Goal: Book appointment/travel/reservation

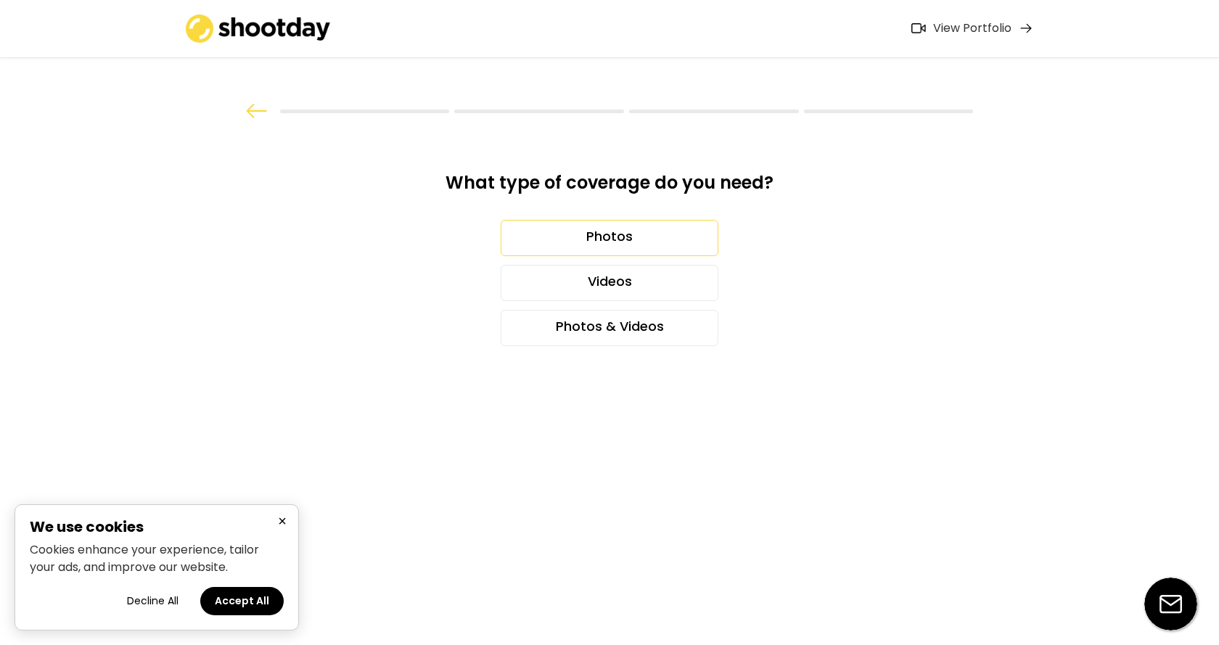
click at [608, 234] on div "Photos" at bounding box center [610, 238] width 218 height 36
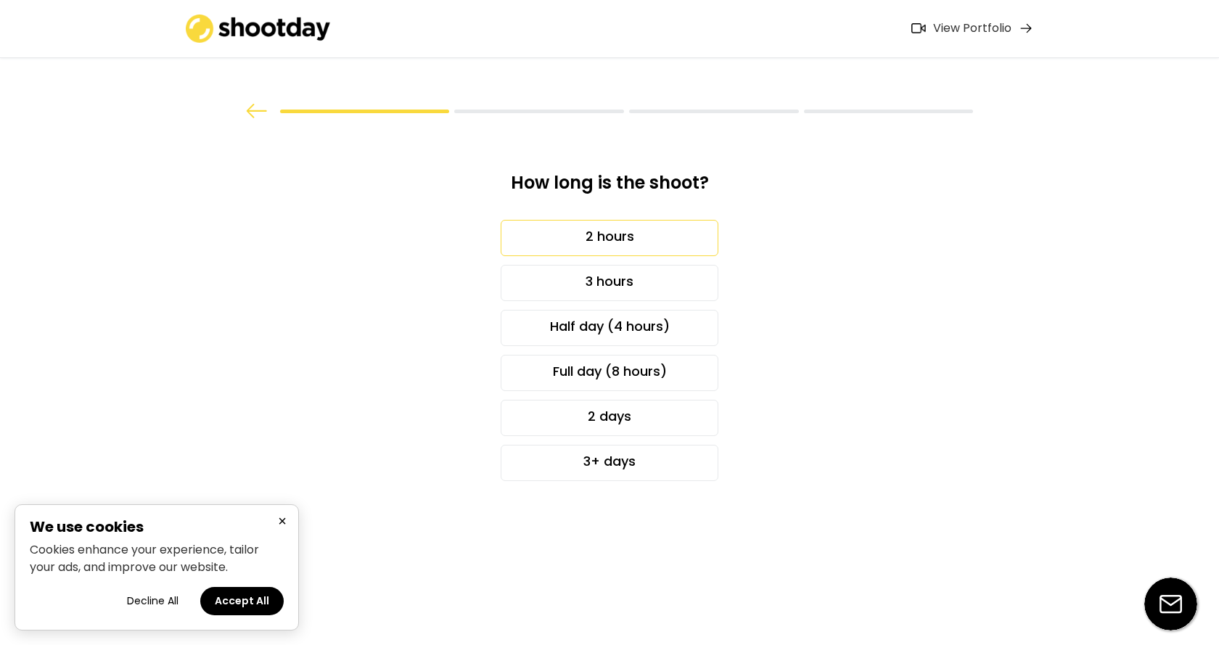
click at [647, 244] on div "2 hours" at bounding box center [610, 238] width 218 height 36
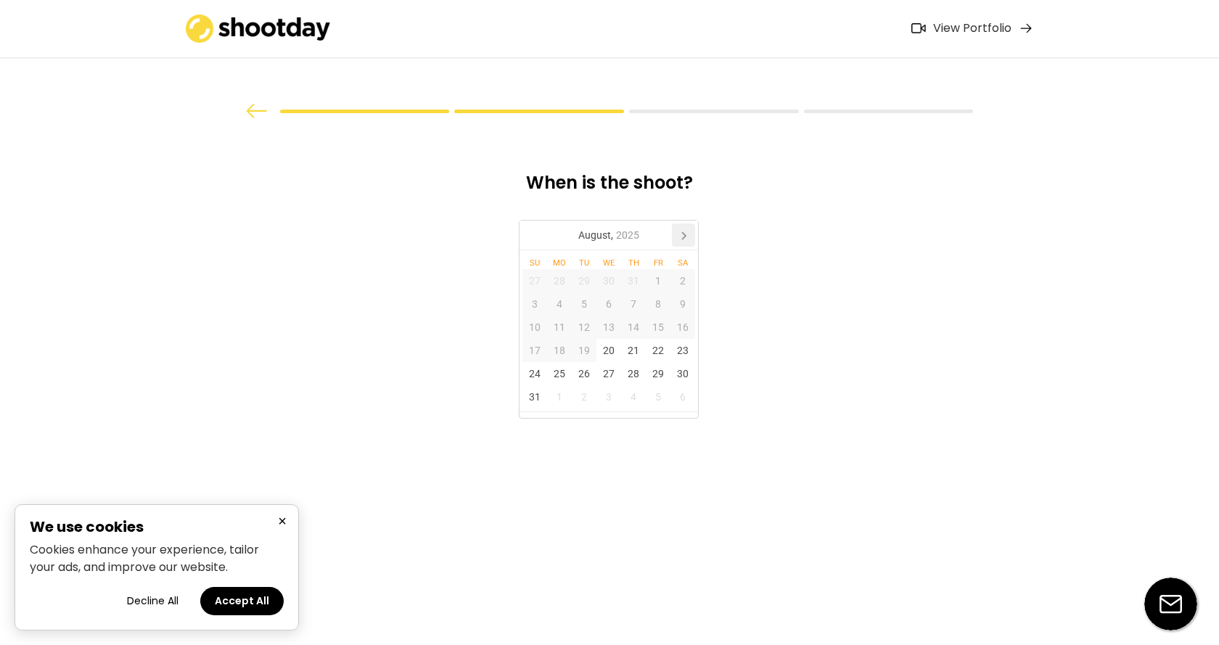
click at [692, 234] on icon at bounding box center [683, 235] width 23 height 23
click at [591, 379] on div "30" at bounding box center [584, 373] width 25 height 23
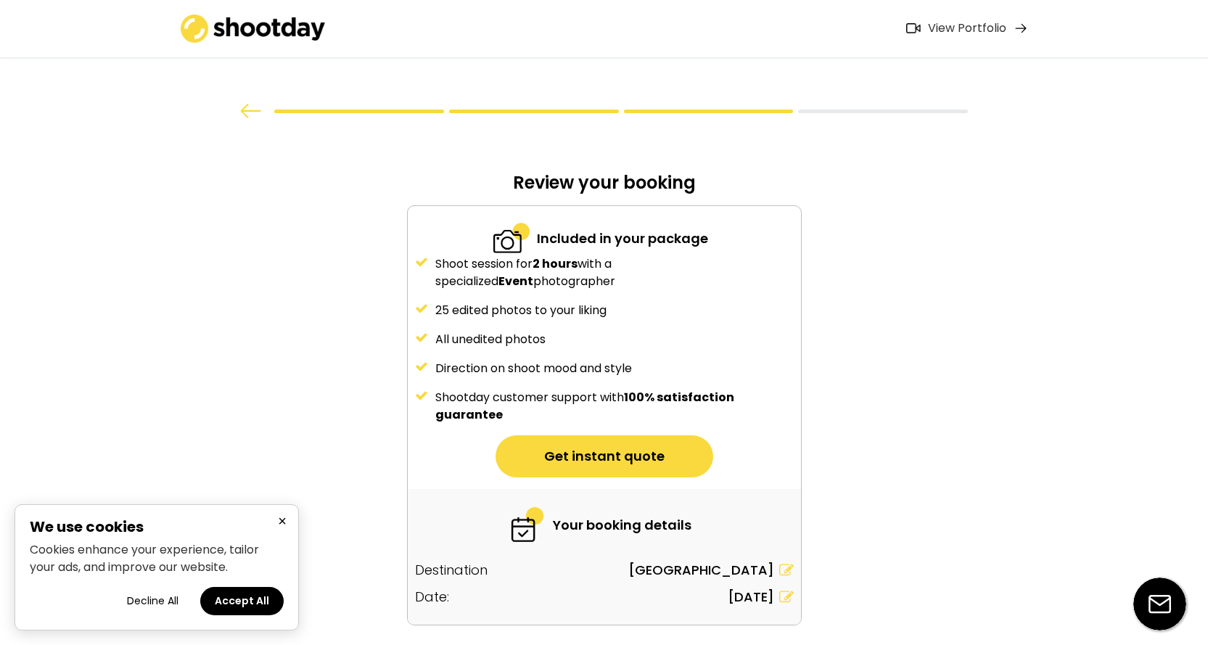
scroll to position [53, 0]
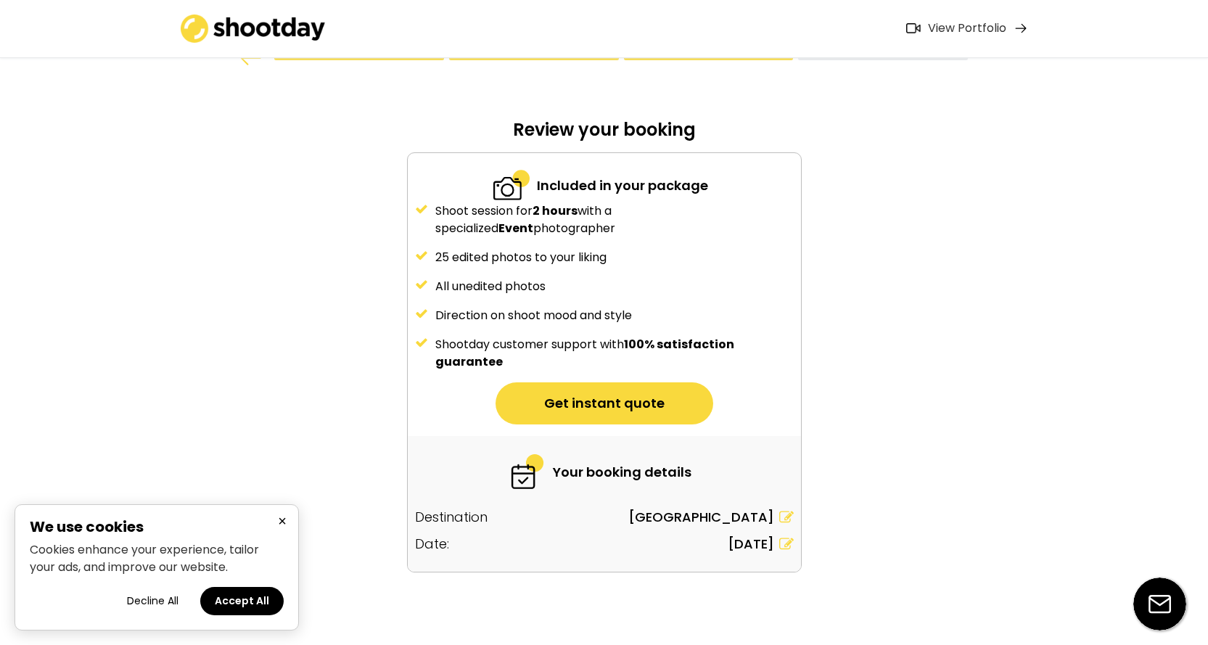
click at [282, 525] on button "×" at bounding box center [282, 521] width 17 height 18
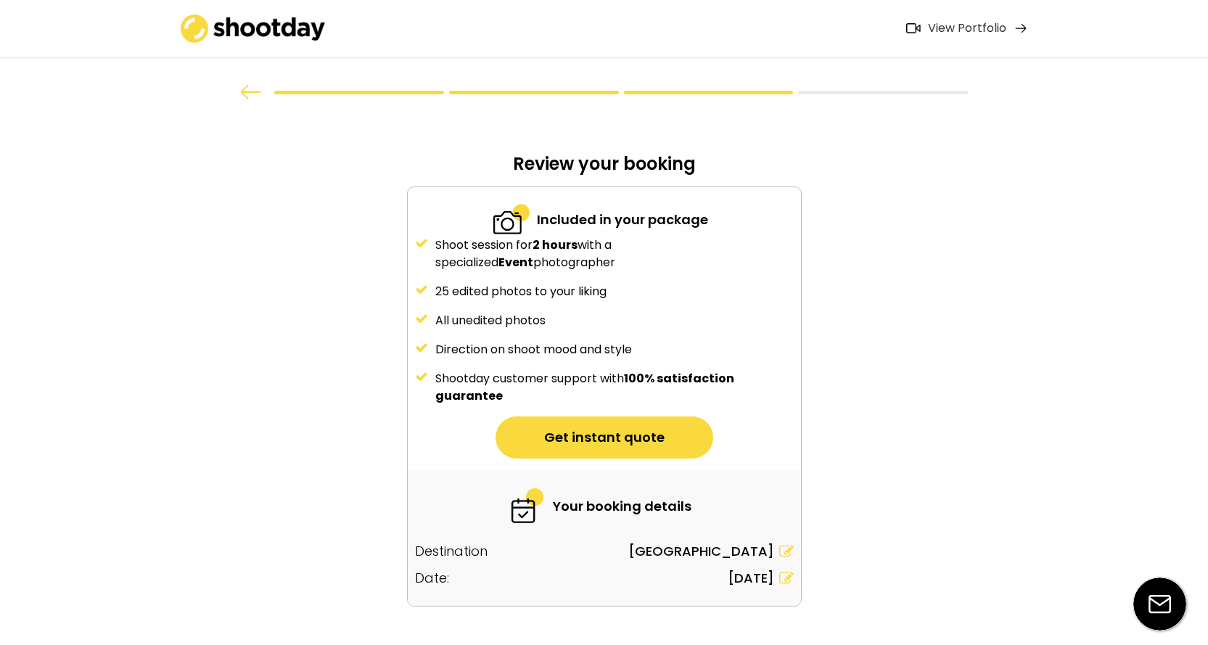
scroll to position [0, 0]
